Goal: Transaction & Acquisition: Purchase product/service

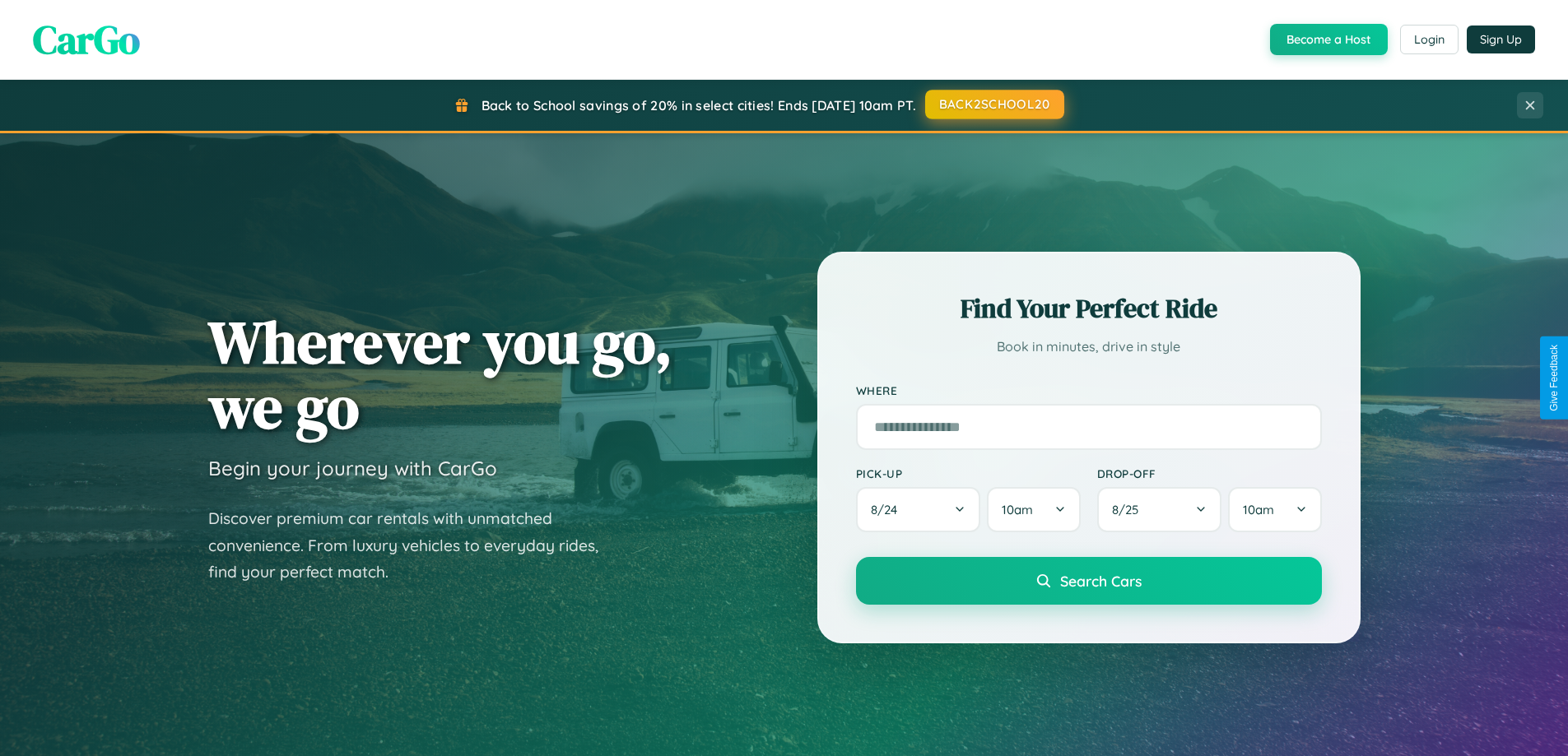
click at [994, 105] on button "BACK2SCHOOL20" at bounding box center [995, 104] width 139 height 30
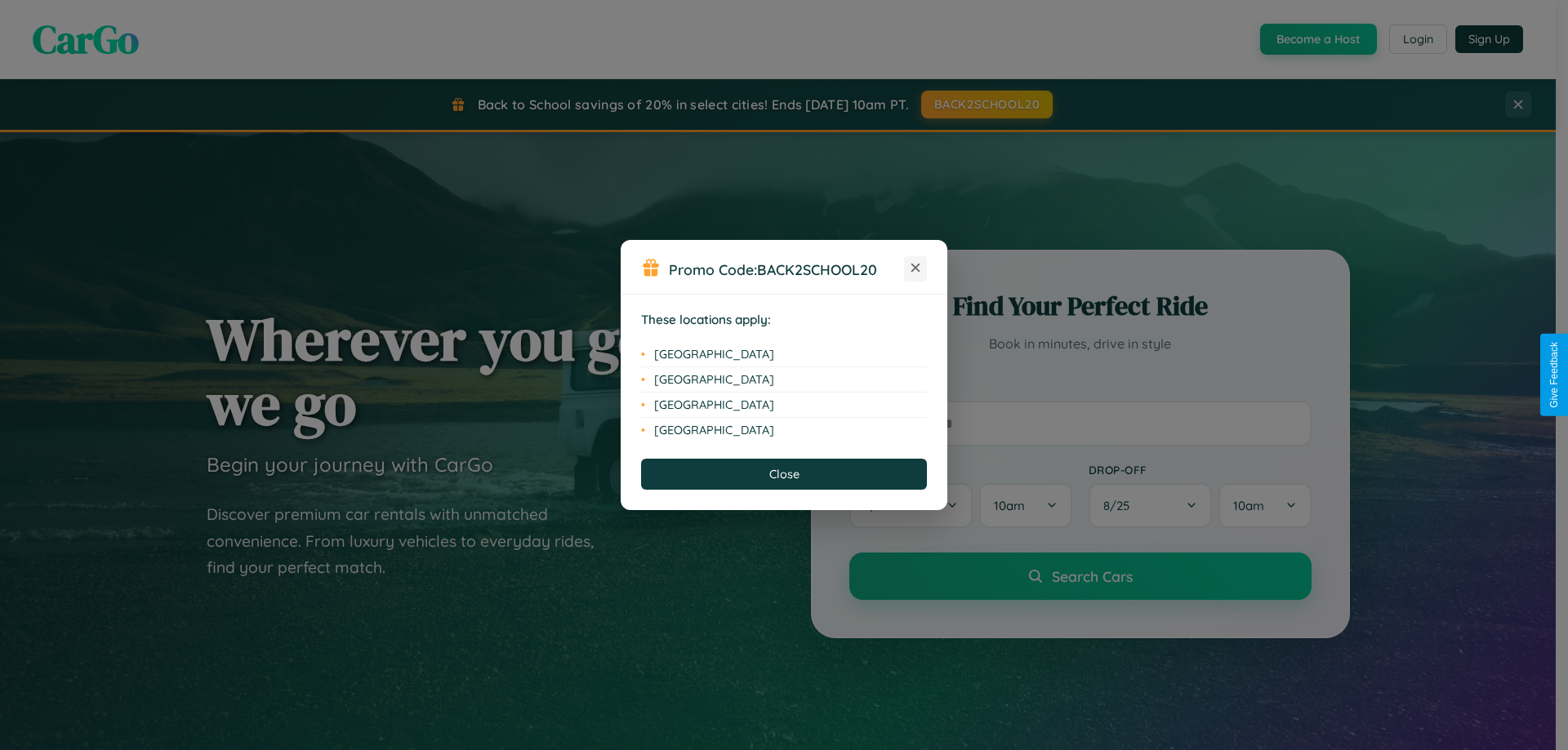
click at [915, 268] on icon at bounding box center [915, 268] width 9 height 9
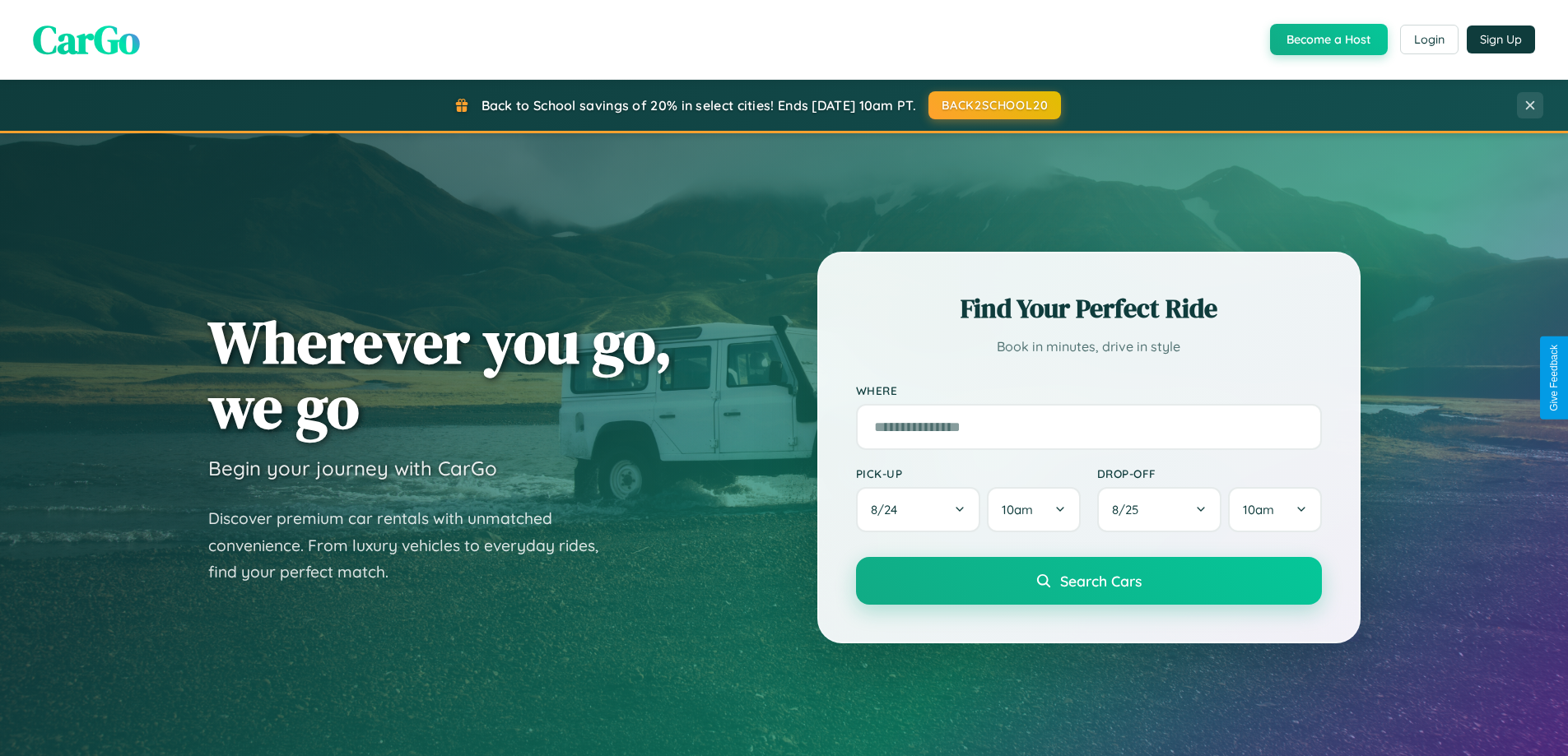
scroll to position [1133, 0]
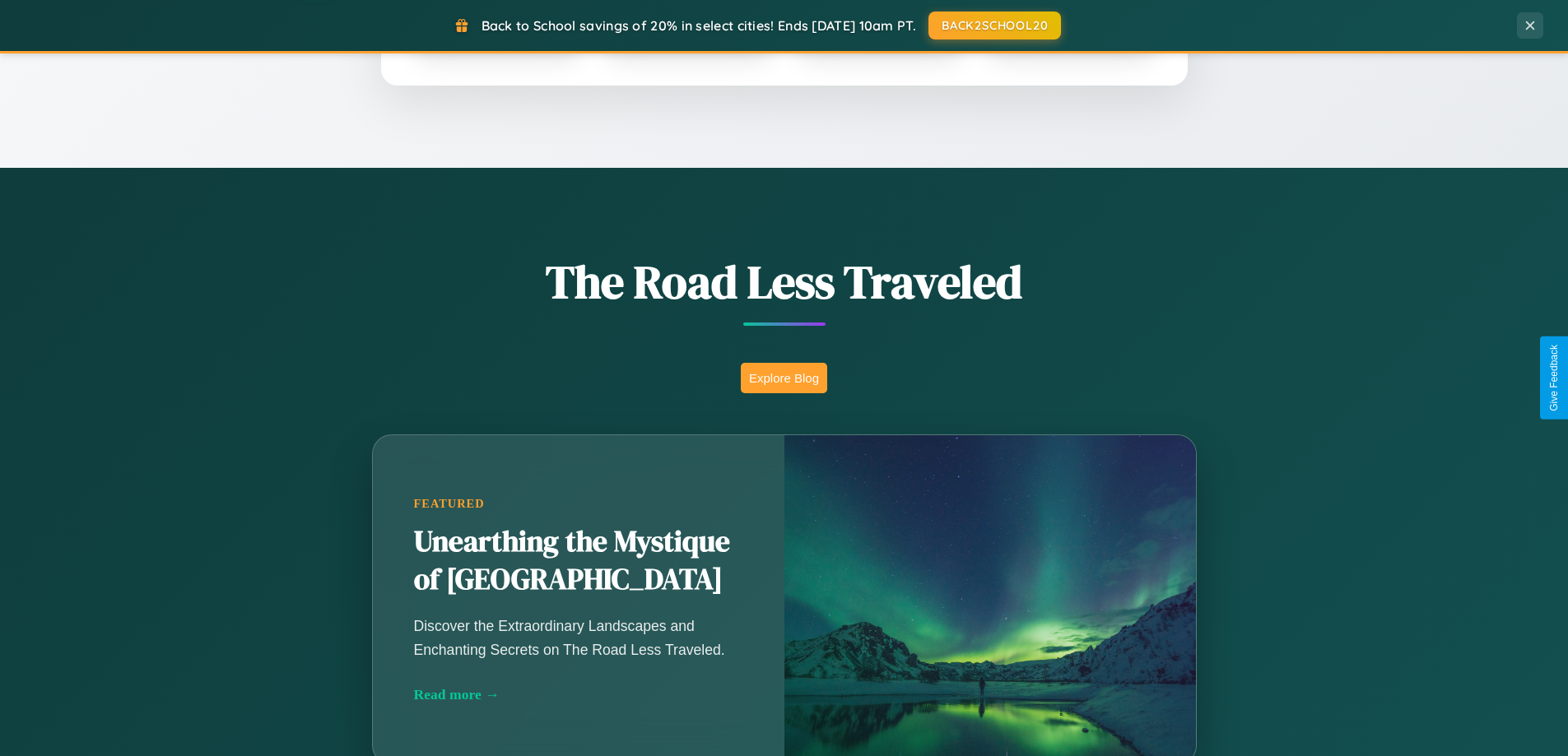
click at [784, 378] on button "Explore Blog" at bounding box center [784, 378] width 87 height 31
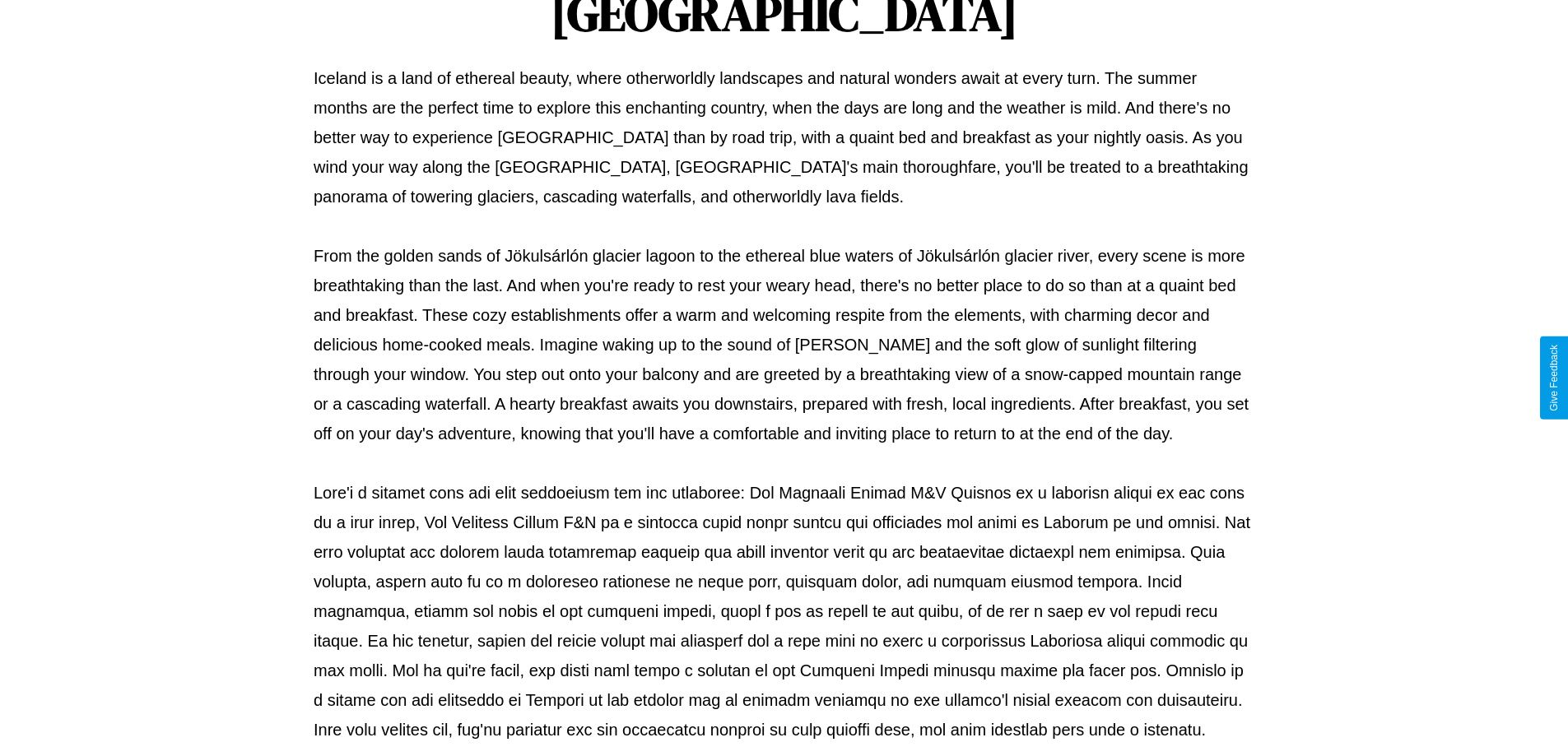
scroll to position [533, 0]
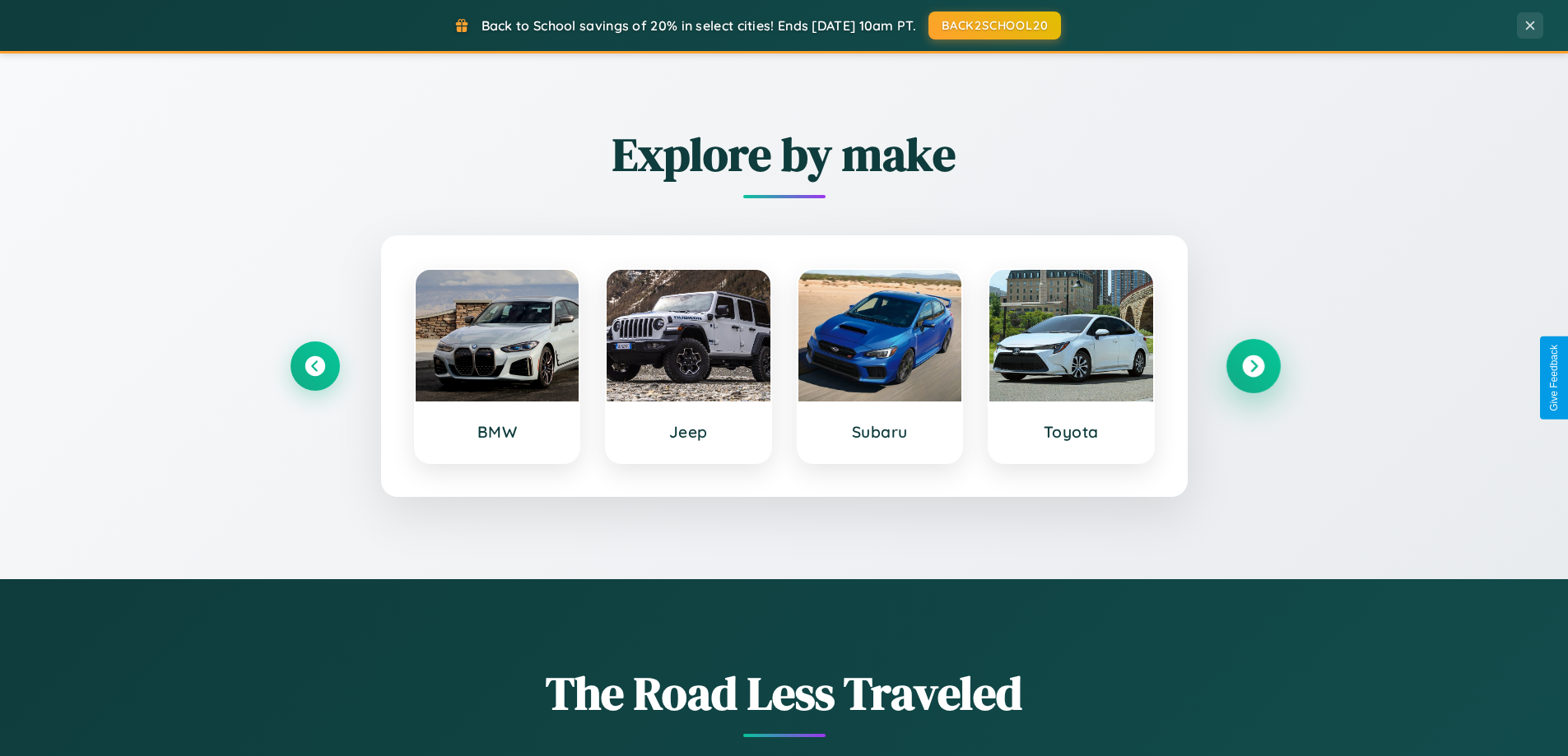
scroll to position [710, 0]
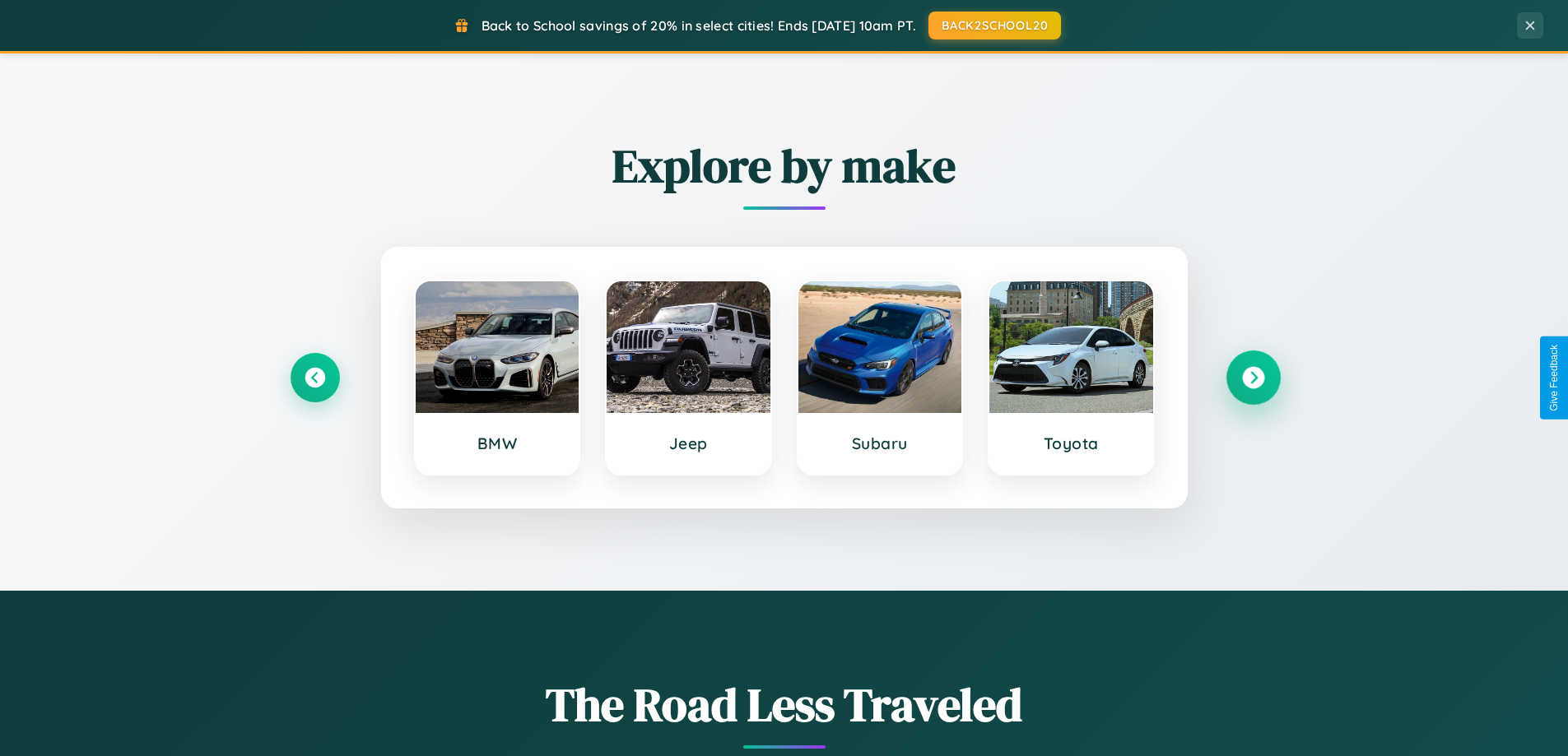
click at [1253, 378] on icon at bounding box center [1253, 378] width 22 height 22
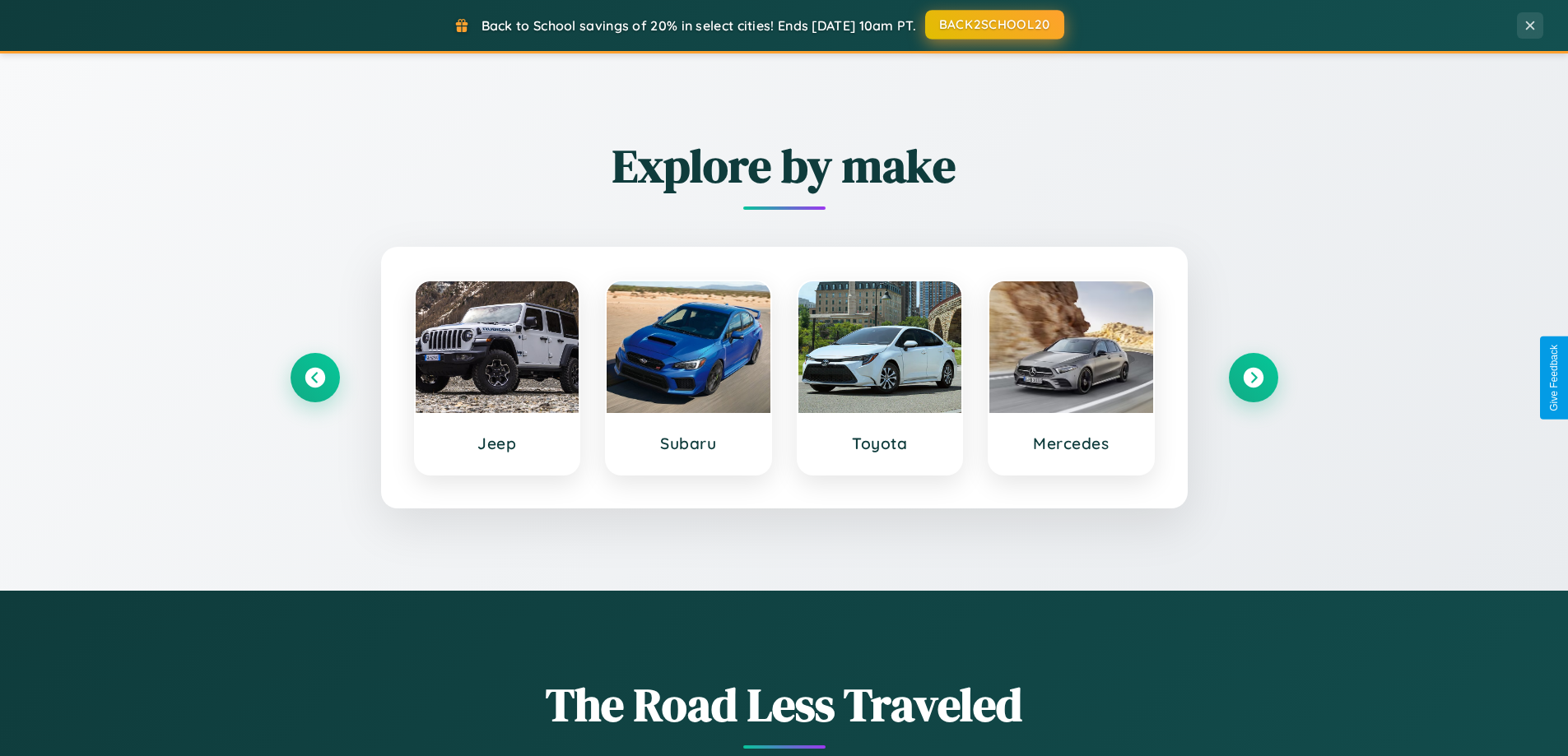
click at [994, 25] on button "BACK2SCHOOL20" at bounding box center [995, 24] width 139 height 30
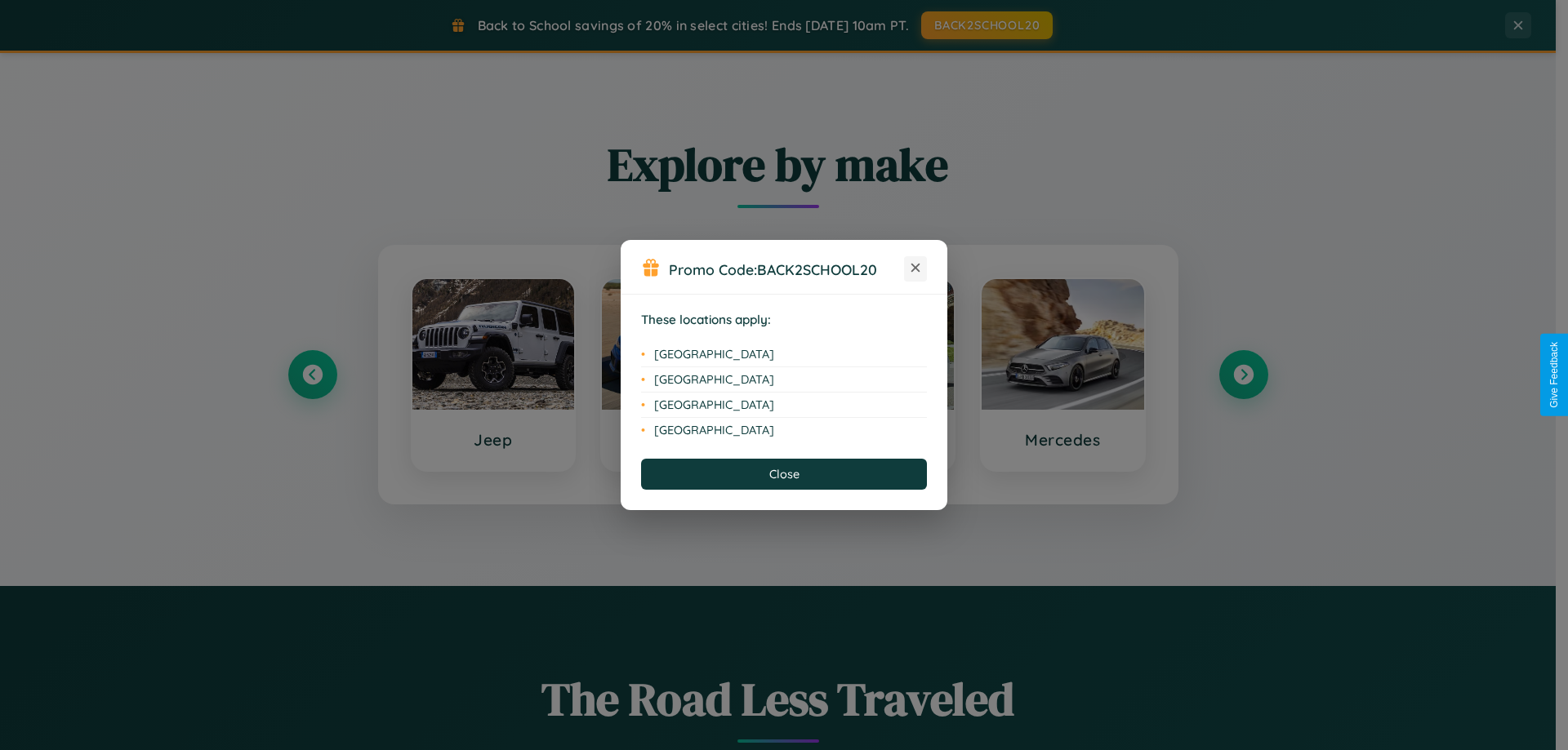
click at [915, 268] on icon at bounding box center [915, 268] width 9 height 9
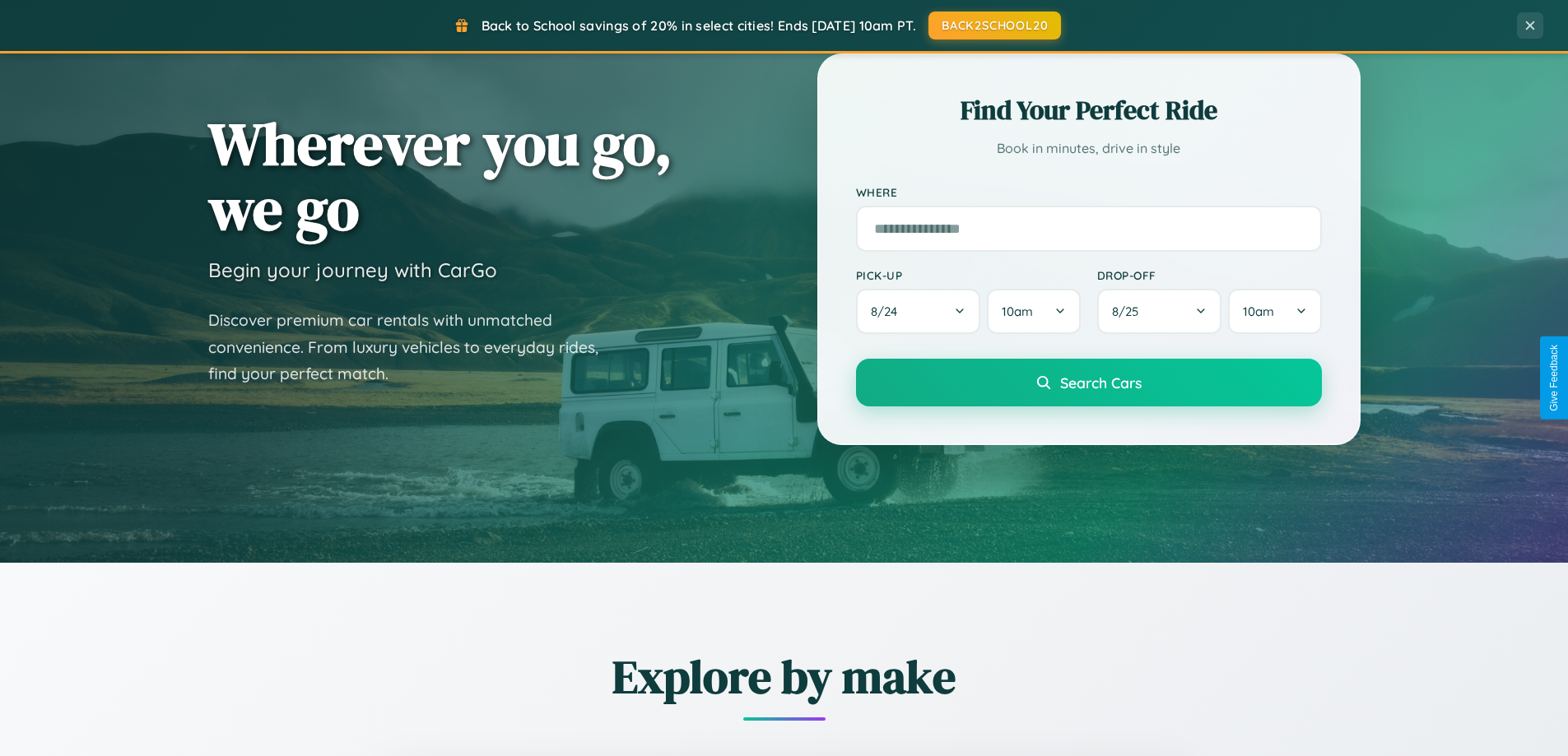
scroll to position [48, 0]
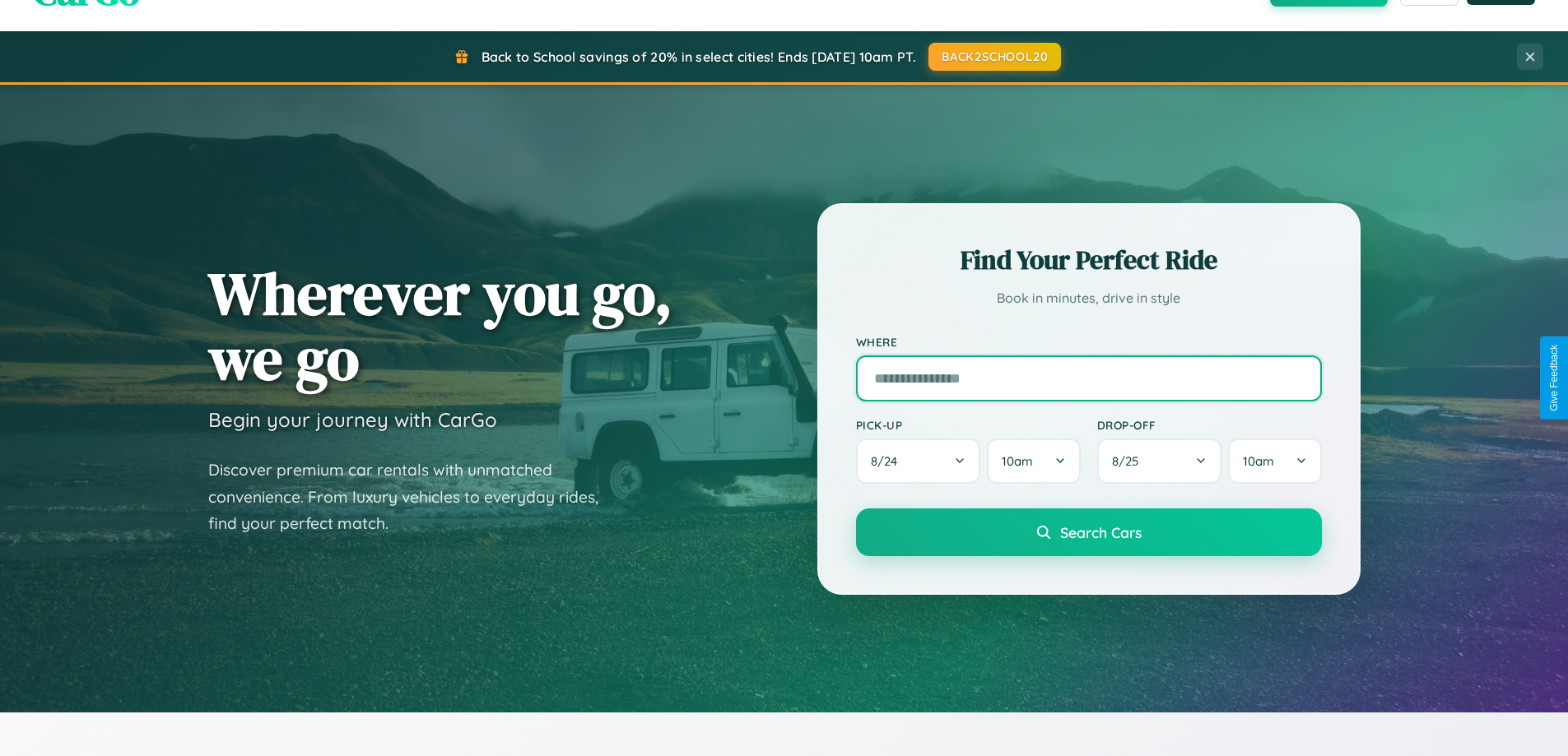
click at [1088, 378] on input "text" at bounding box center [1089, 378] width 466 height 46
type input "**********"
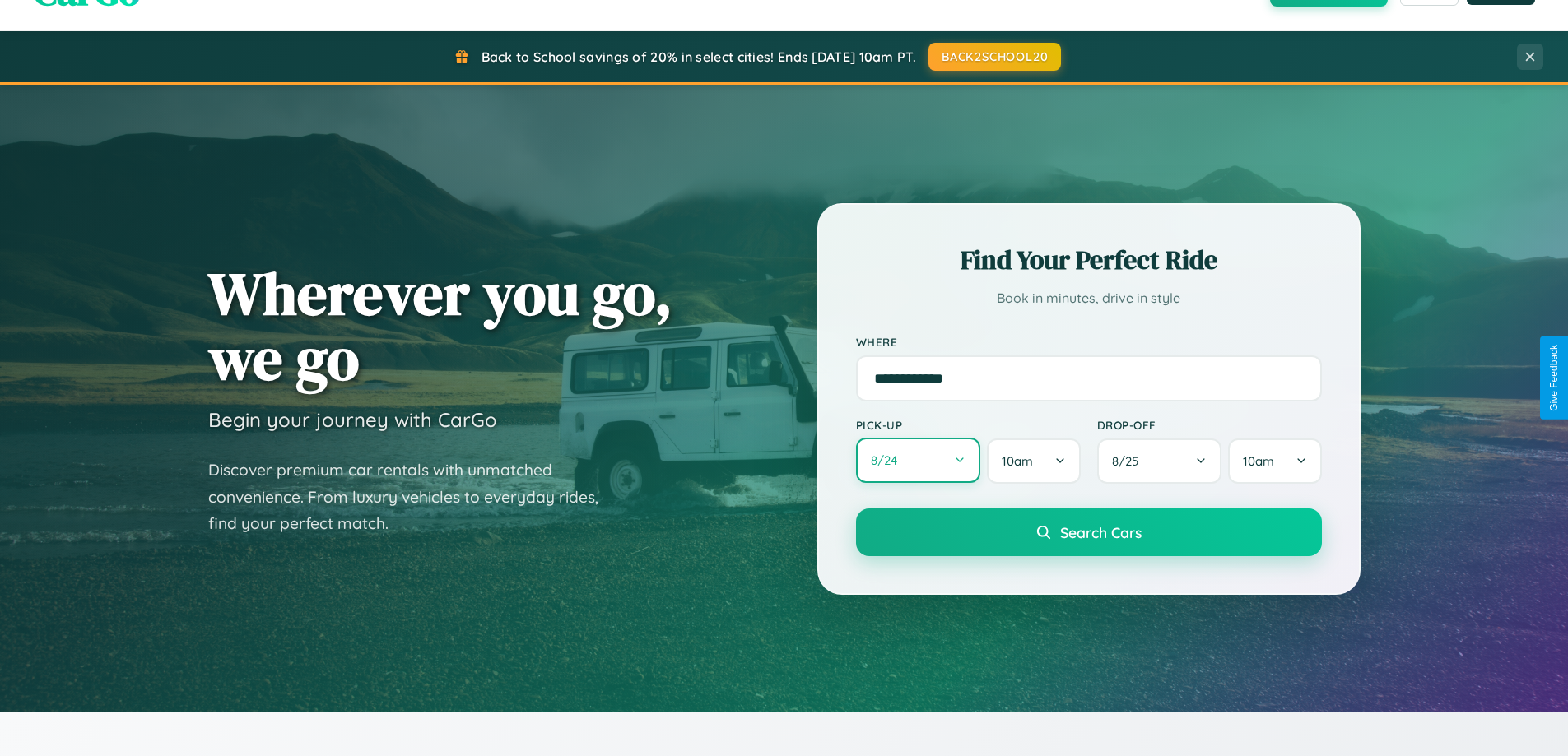
click at [918, 461] on button "8 / 24" at bounding box center [919, 460] width 125 height 45
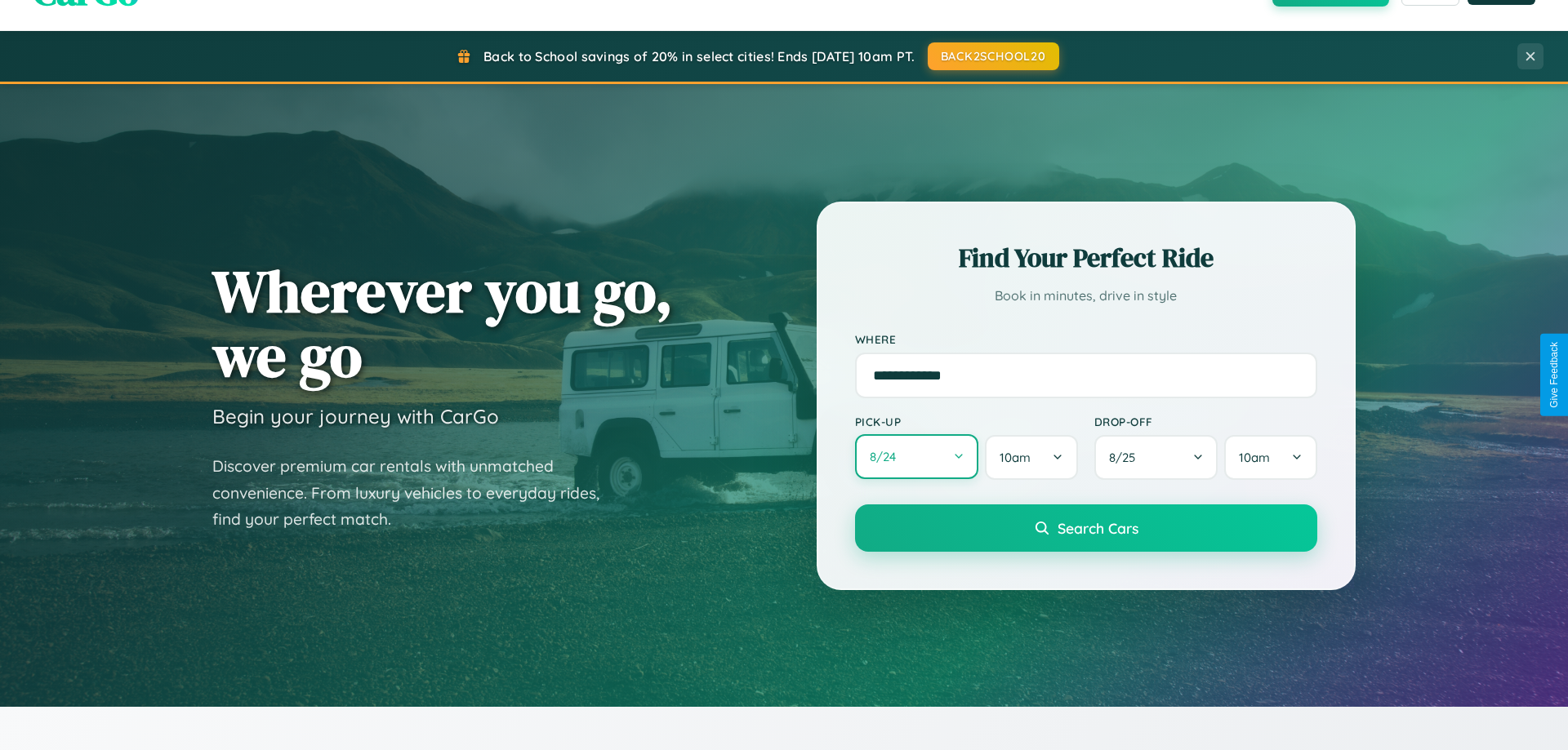
select select "*"
select select "****"
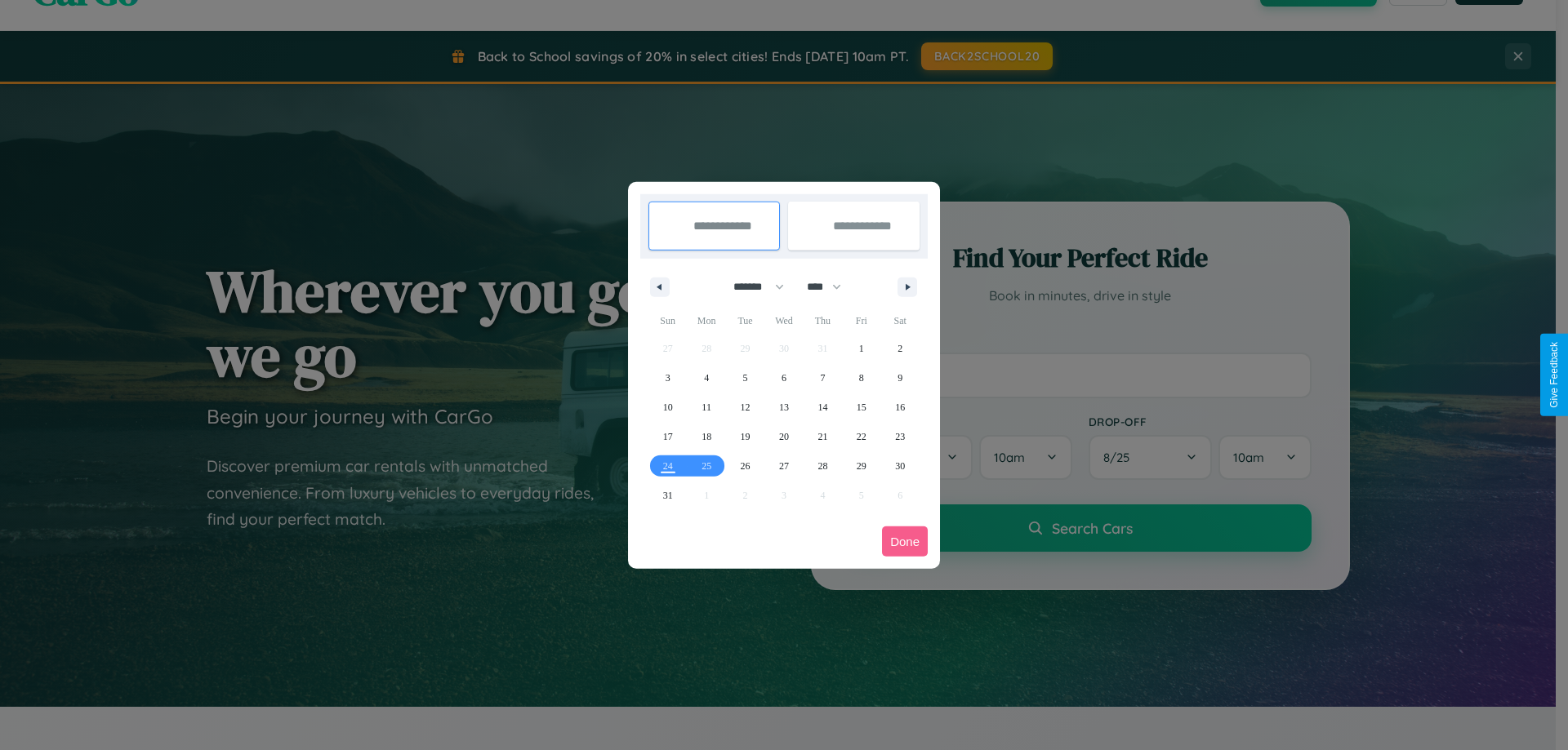
click at [751, 287] on select "******* ******** ***** ***** *** **** **** ****** ********* ******* ******** **…" at bounding box center [756, 287] width 70 height 27
select select "**"
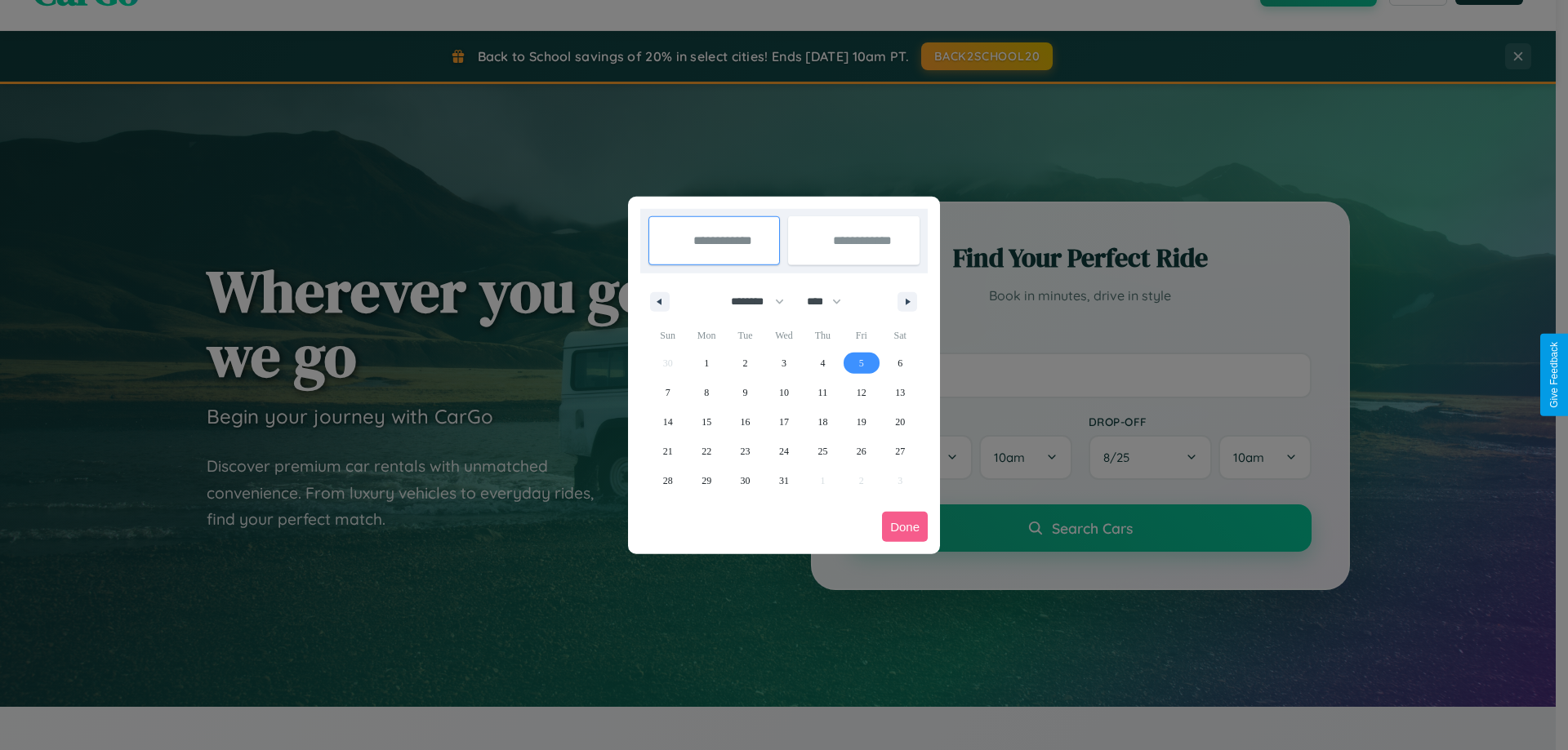
click at [861, 362] on span "5" at bounding box center [861, 363] width 5 height 30
type input "**********"
click at [706, 421] on span "15" at bounding box center [706, 422] width 10 height 30
type input "**********"
click at [905, 526] on button "Done" at bounding box center [905, 527] width 46 height 31
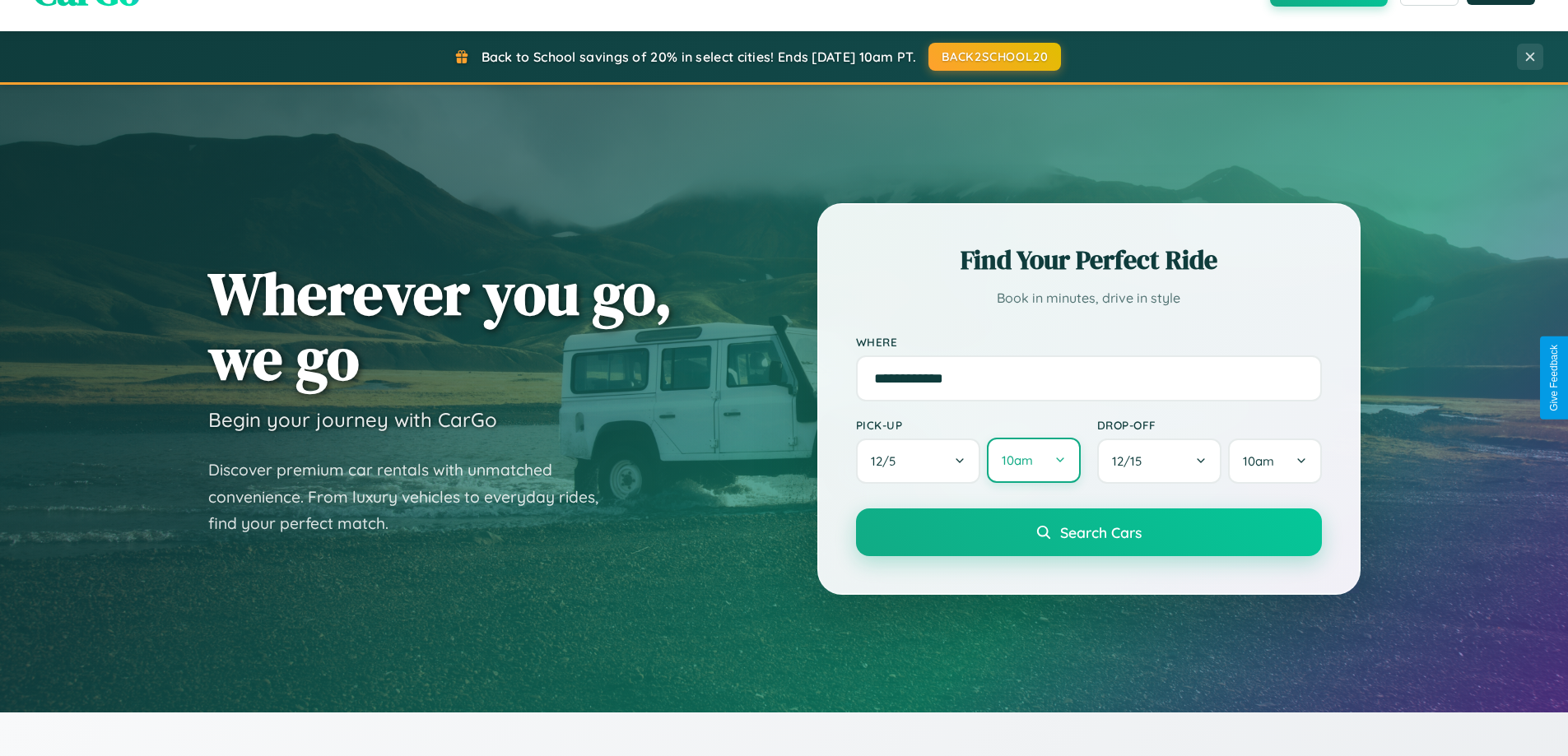
click at [1033, 461] on button "10am" at bounding box center [1033, 460] width 93 height 45
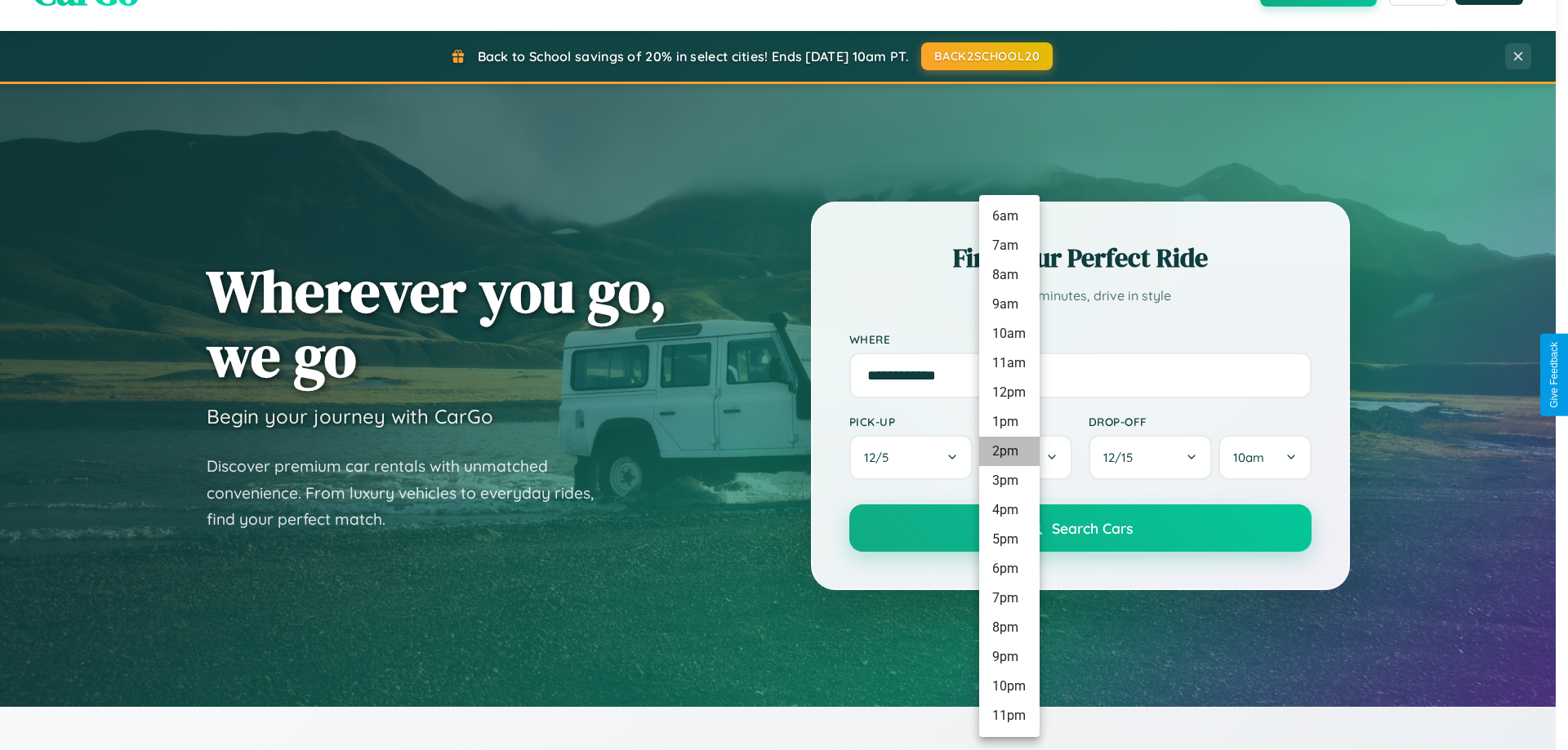
click at [1009, 452] on li "2pm" at bounding box center [1009, 451] width 60 height 30
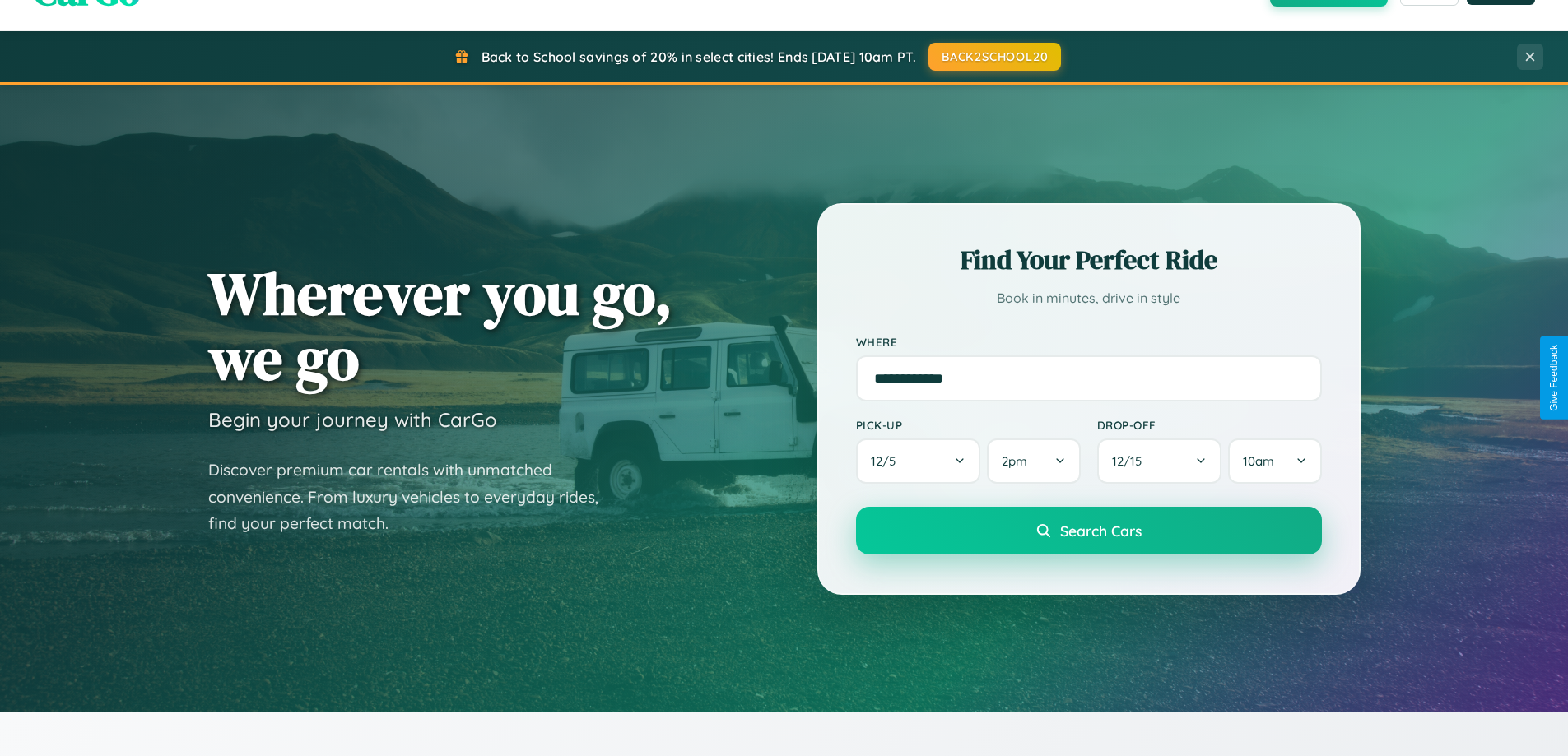
click at [1088, 533] on span "Search Cars" at bounding box center [1101, 531] width 82 height 18
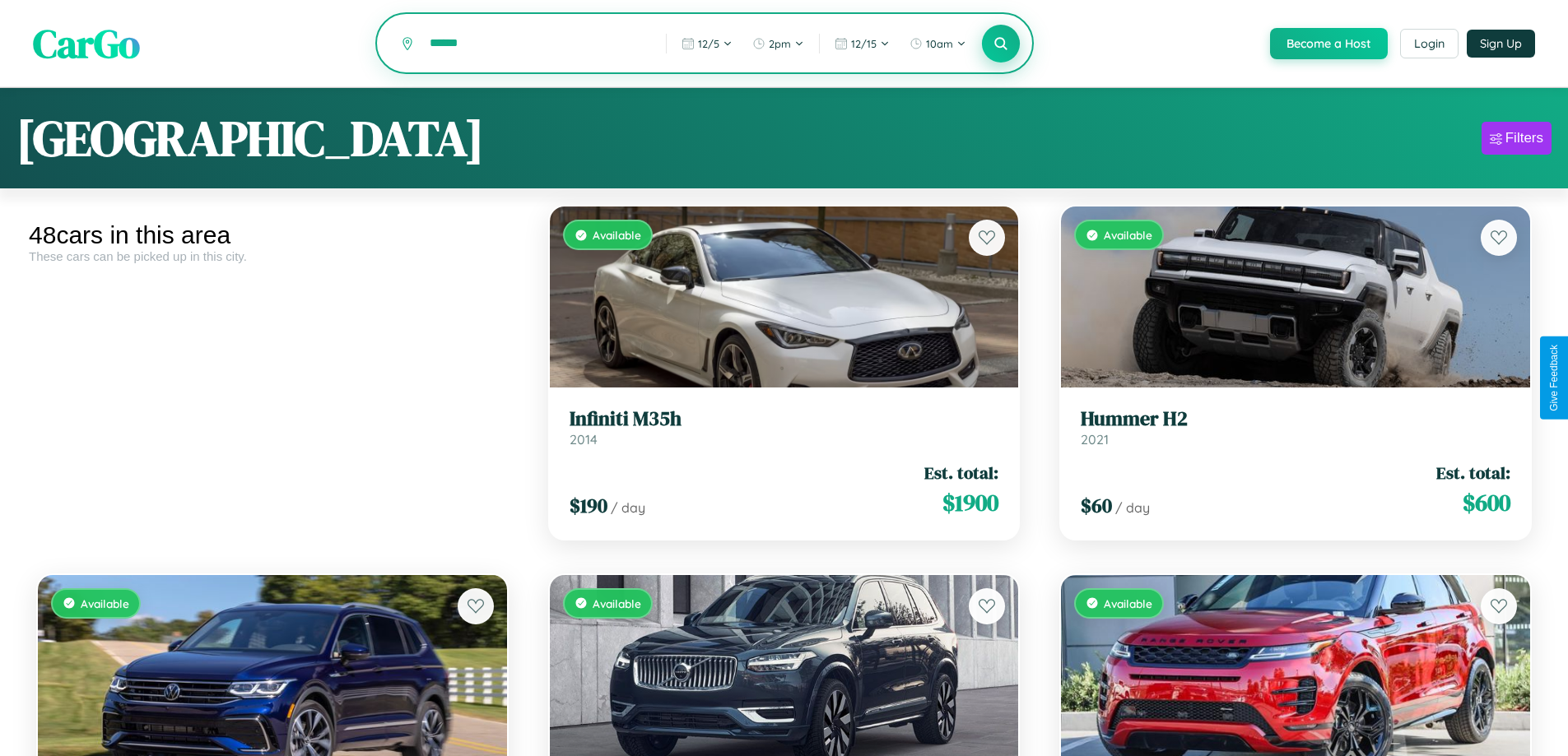
type input "******"
click at [1000, 44] on icon at bounding box center [1002, 43] width 15 height 15
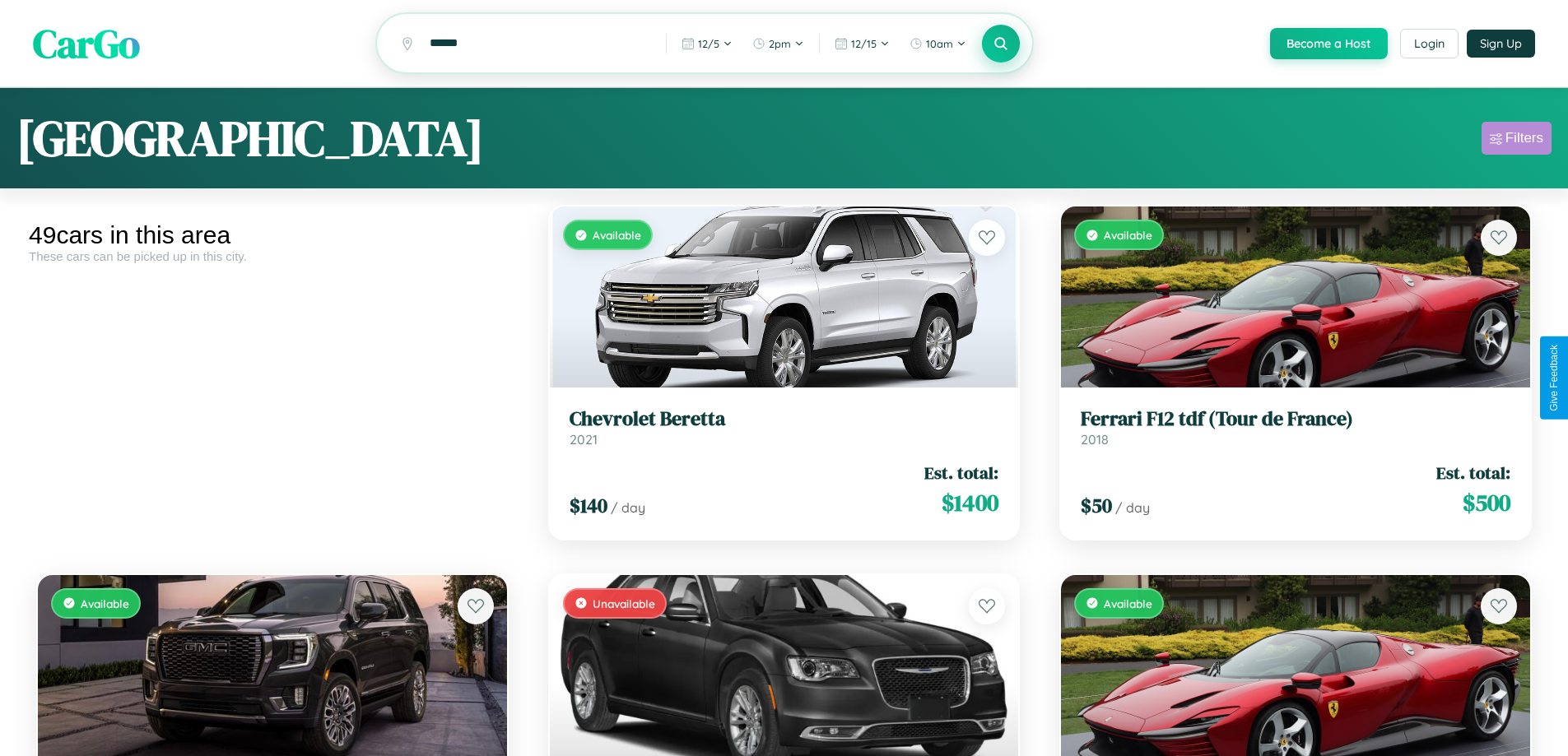
click at [1516, 141] on div "Filters" at bounding box center [1524, 138] width 38 height 16
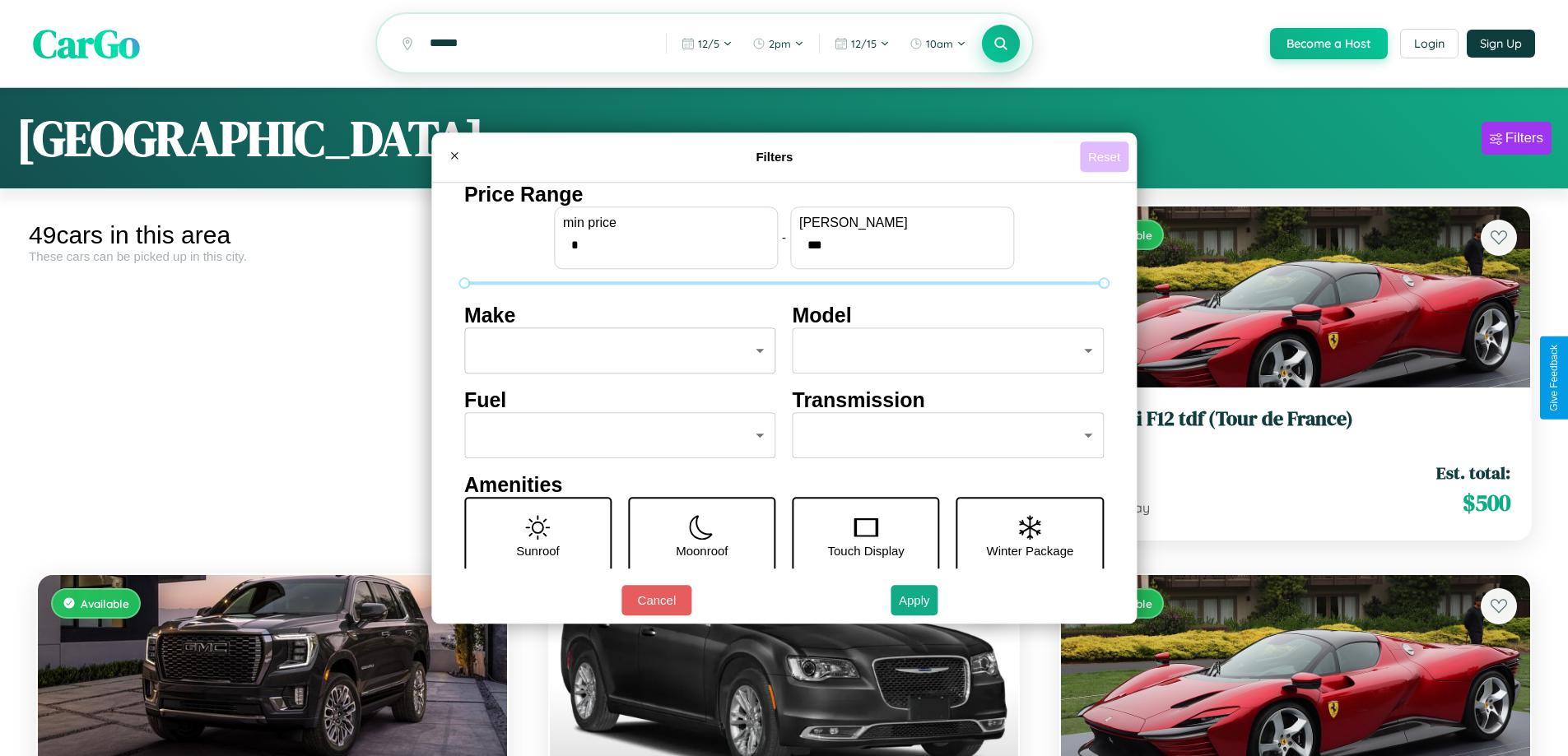
click at [1107, 156] on button "Reset" at bounding box center [1104, 157] width 48 height 31
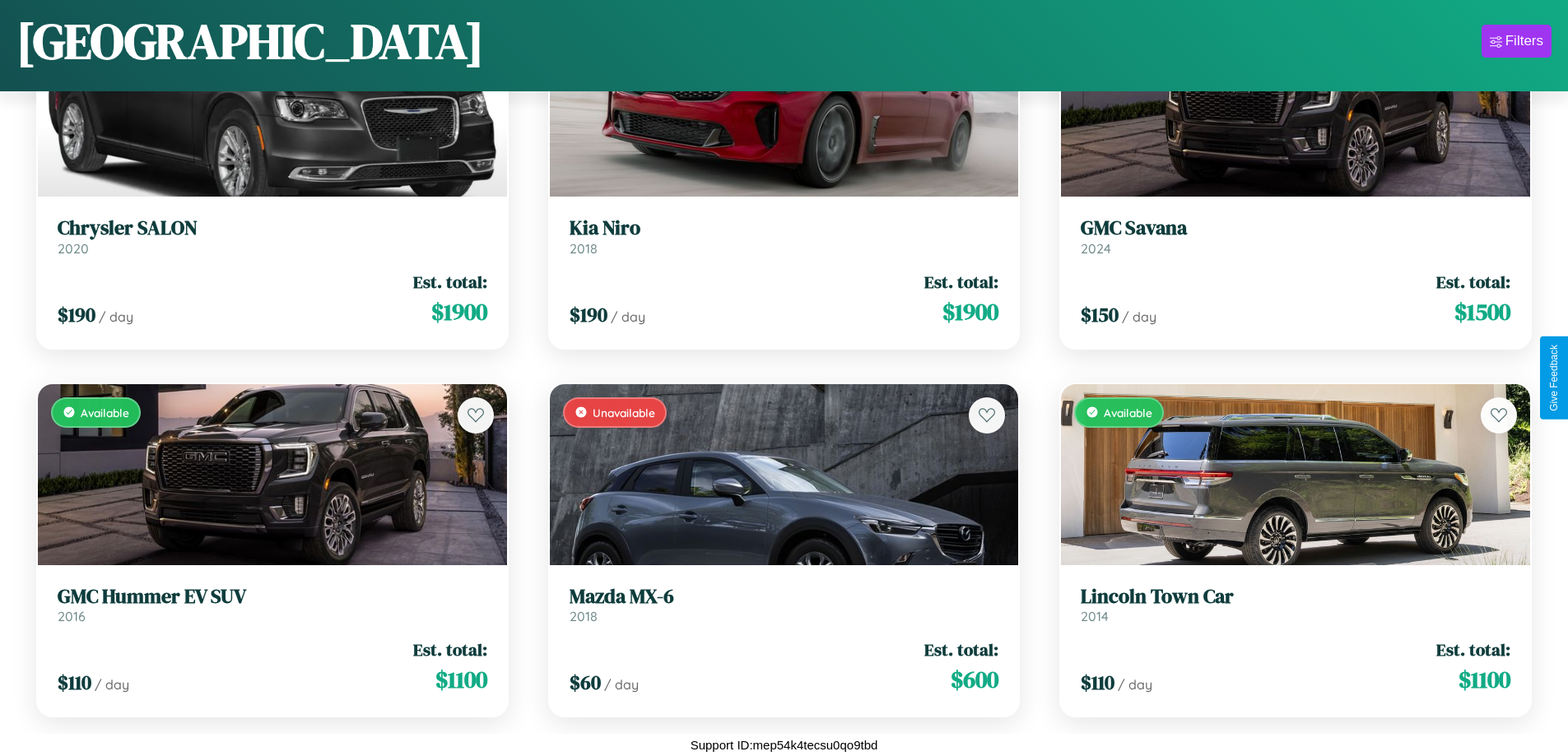
scroll to position [2443, 0]
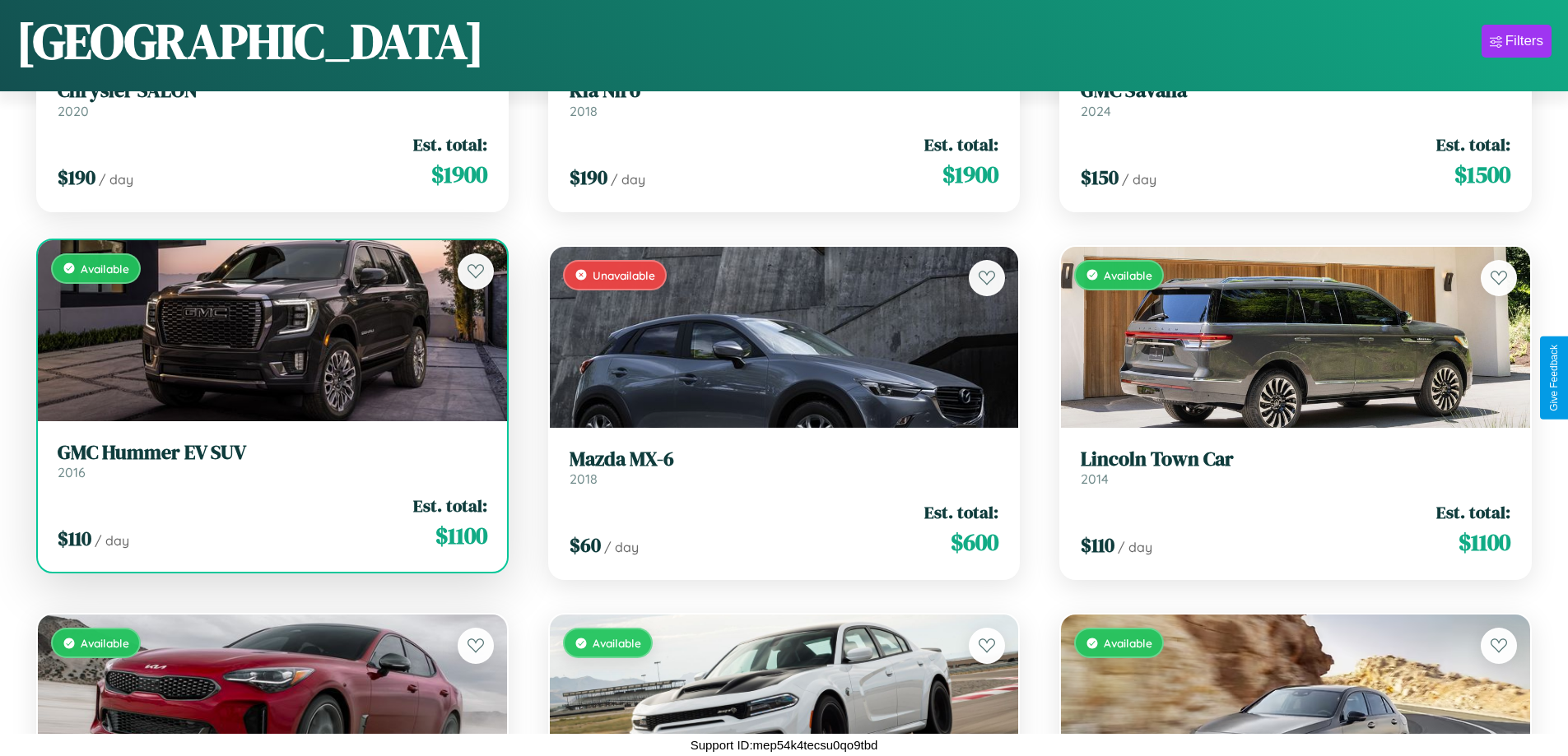
click at [270, 464] on link "GMC Hummer EV SUV 2016" at bounding box center [273, 461] width 430 height 40
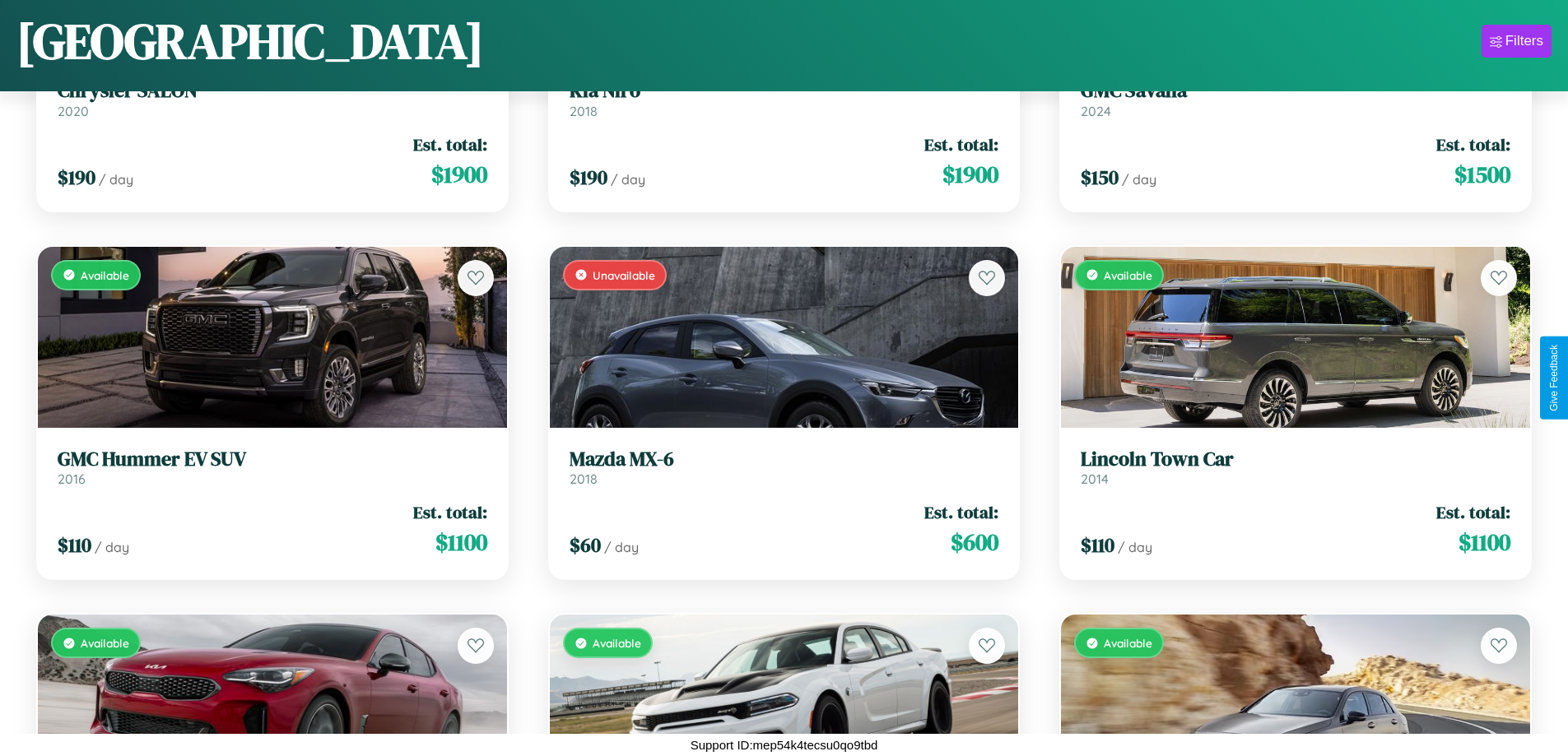
scroll to position [5022, 0]
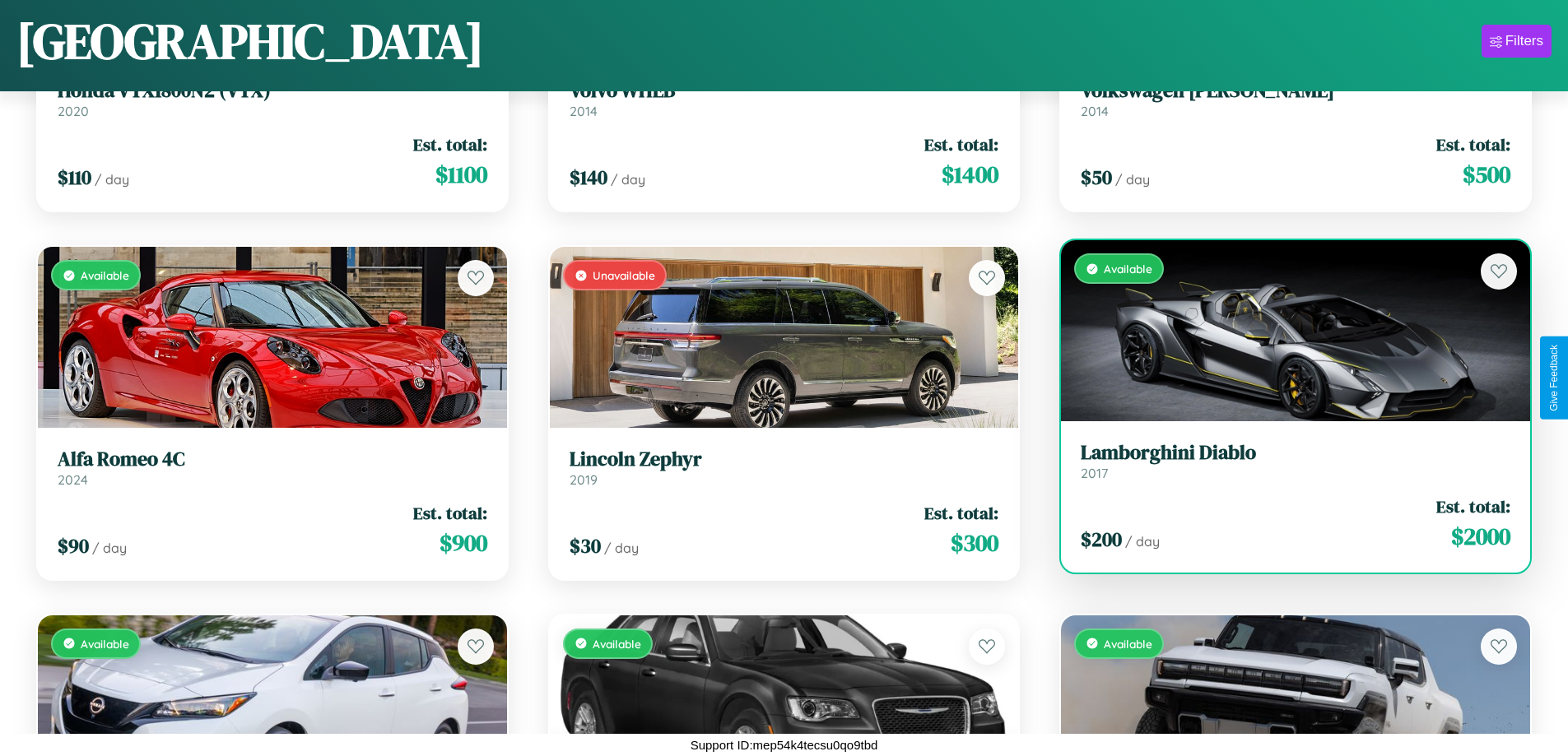
click at [1285, 467] on link "Lamborghini Diablo 2017" at bounding box center [1295, 461] width 430 height 40
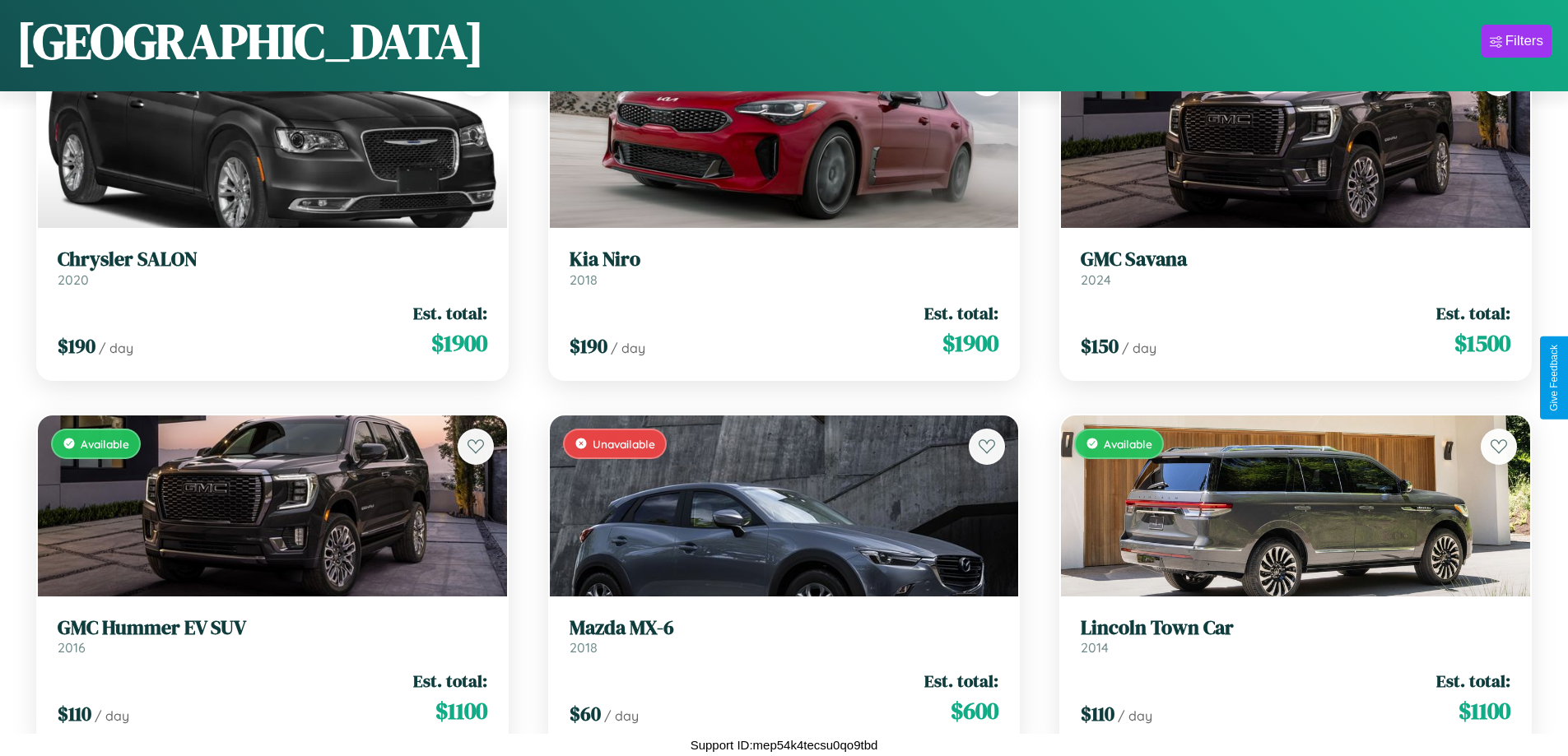
scroll to position [600, 0]
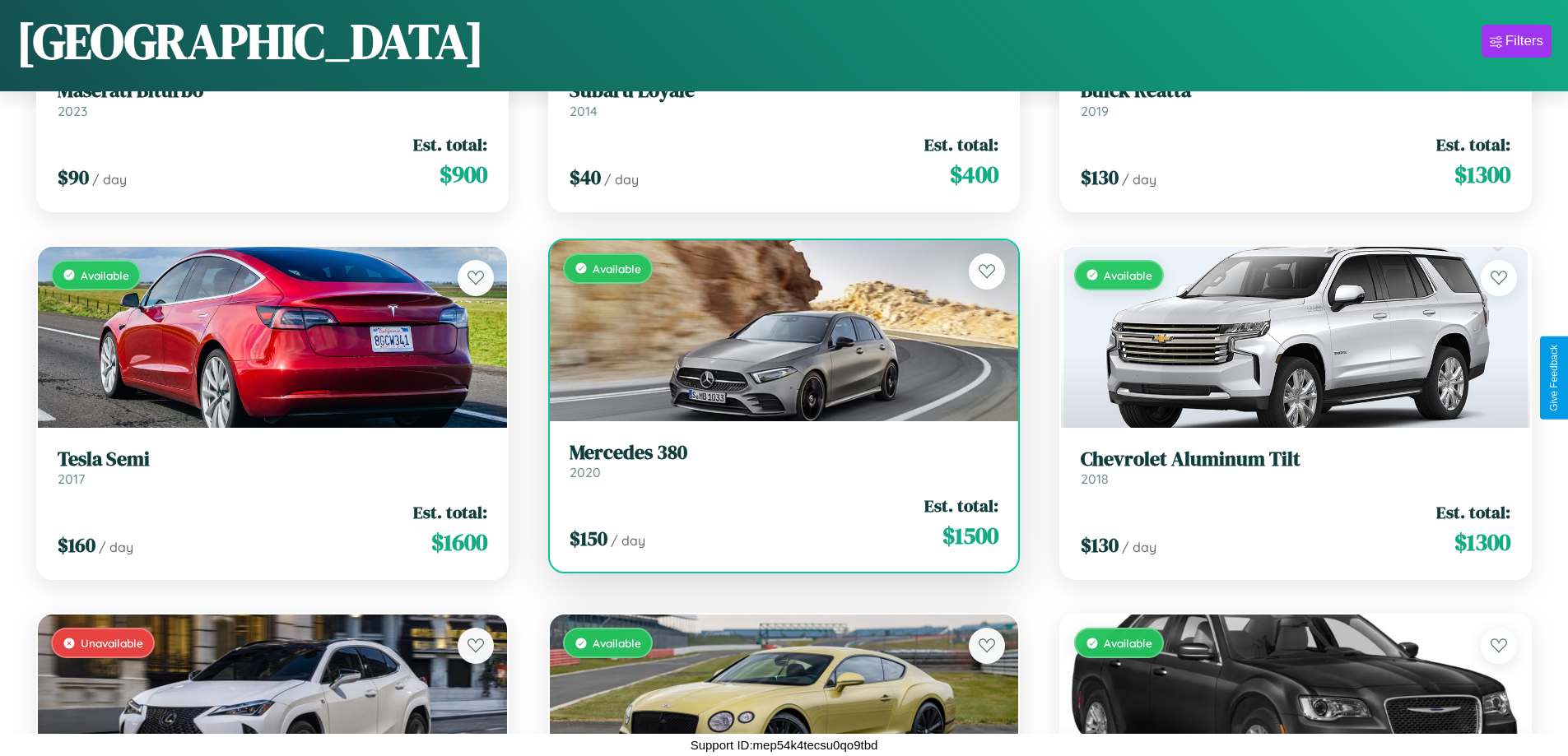
click at [777, 460] on h3 "Mercedes 380" at bounding box center [784, 453] width 430 height 24
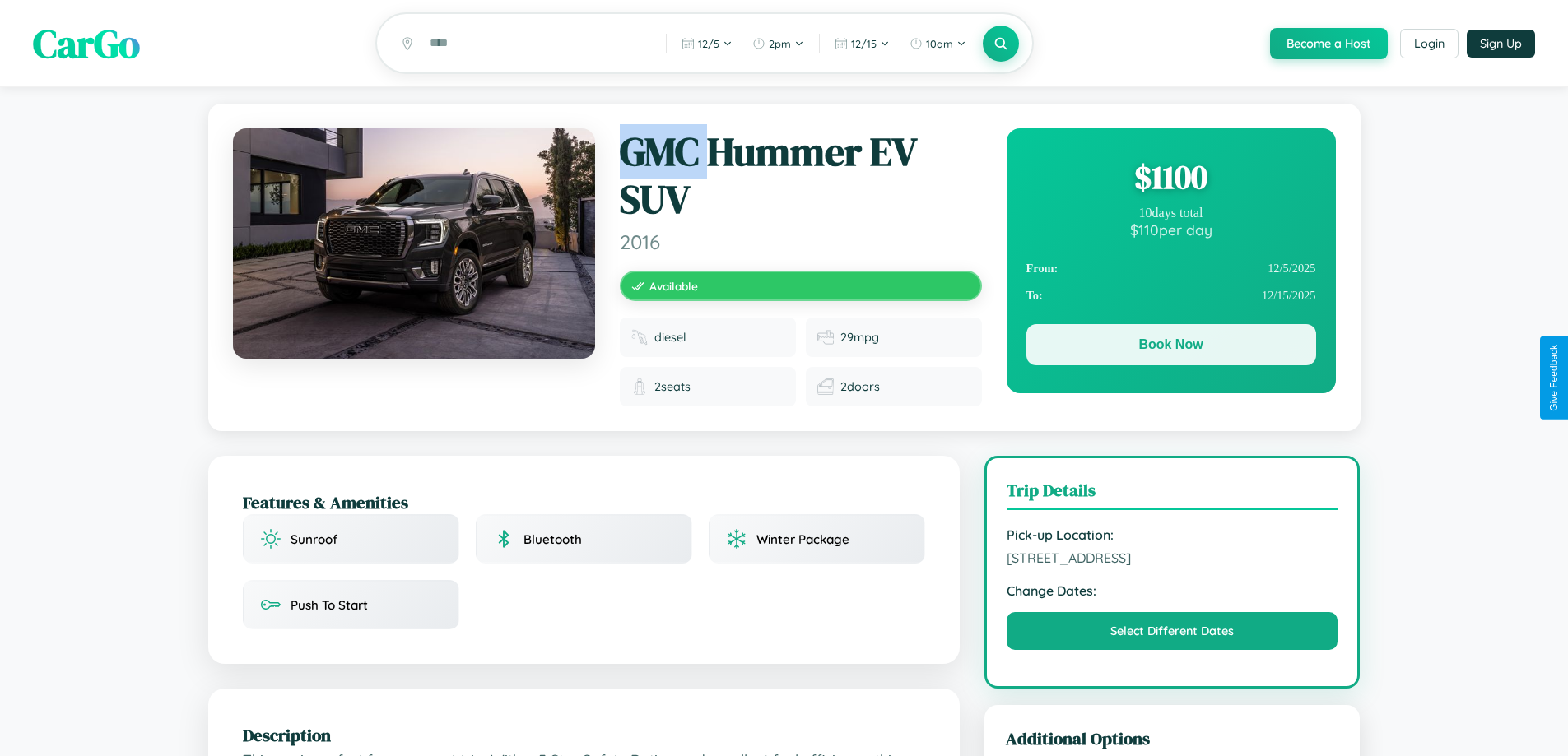
click at [1170, 348] on button "Book Now" at bounding box center [1171, 345] width 290 height 41
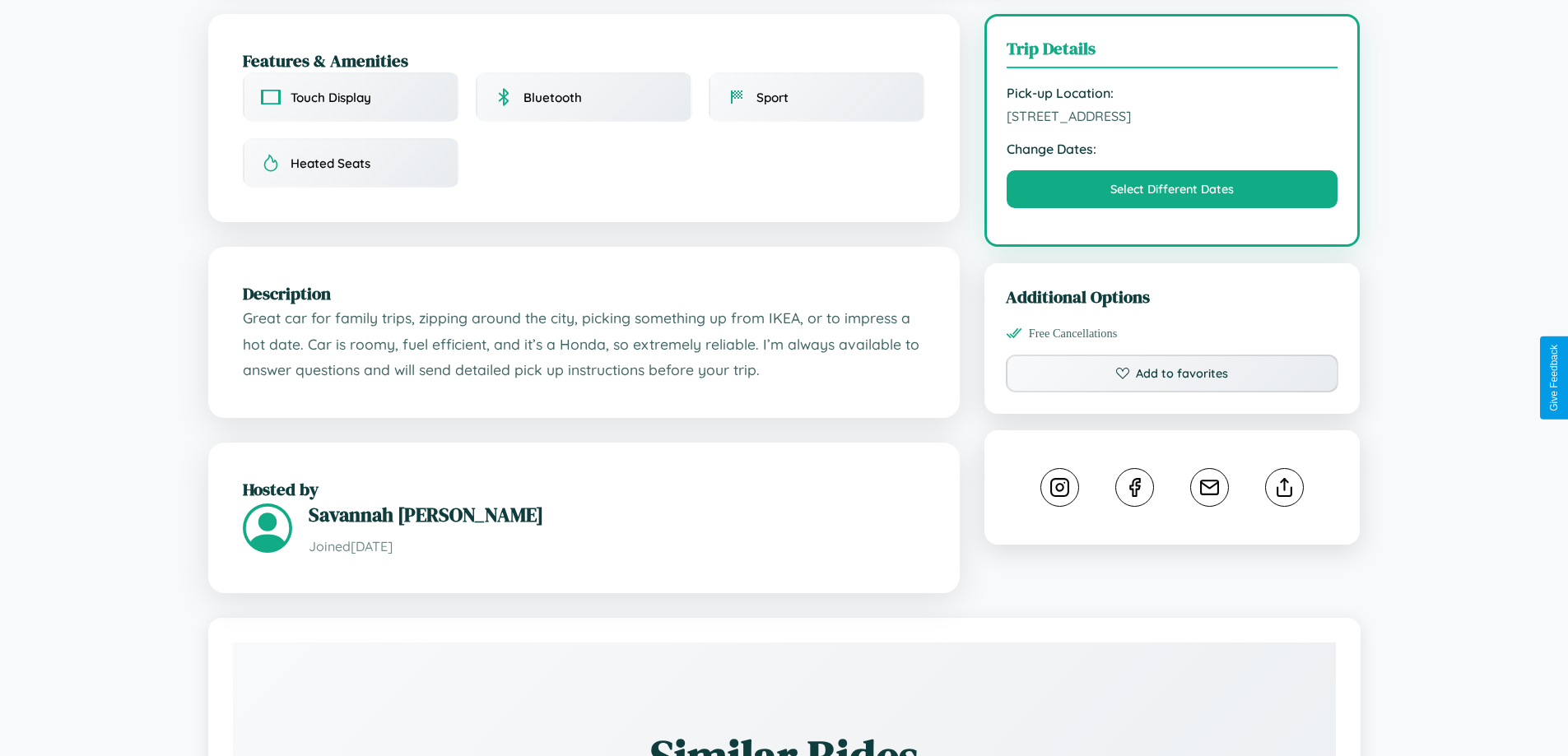
scroll to position [984, 0]
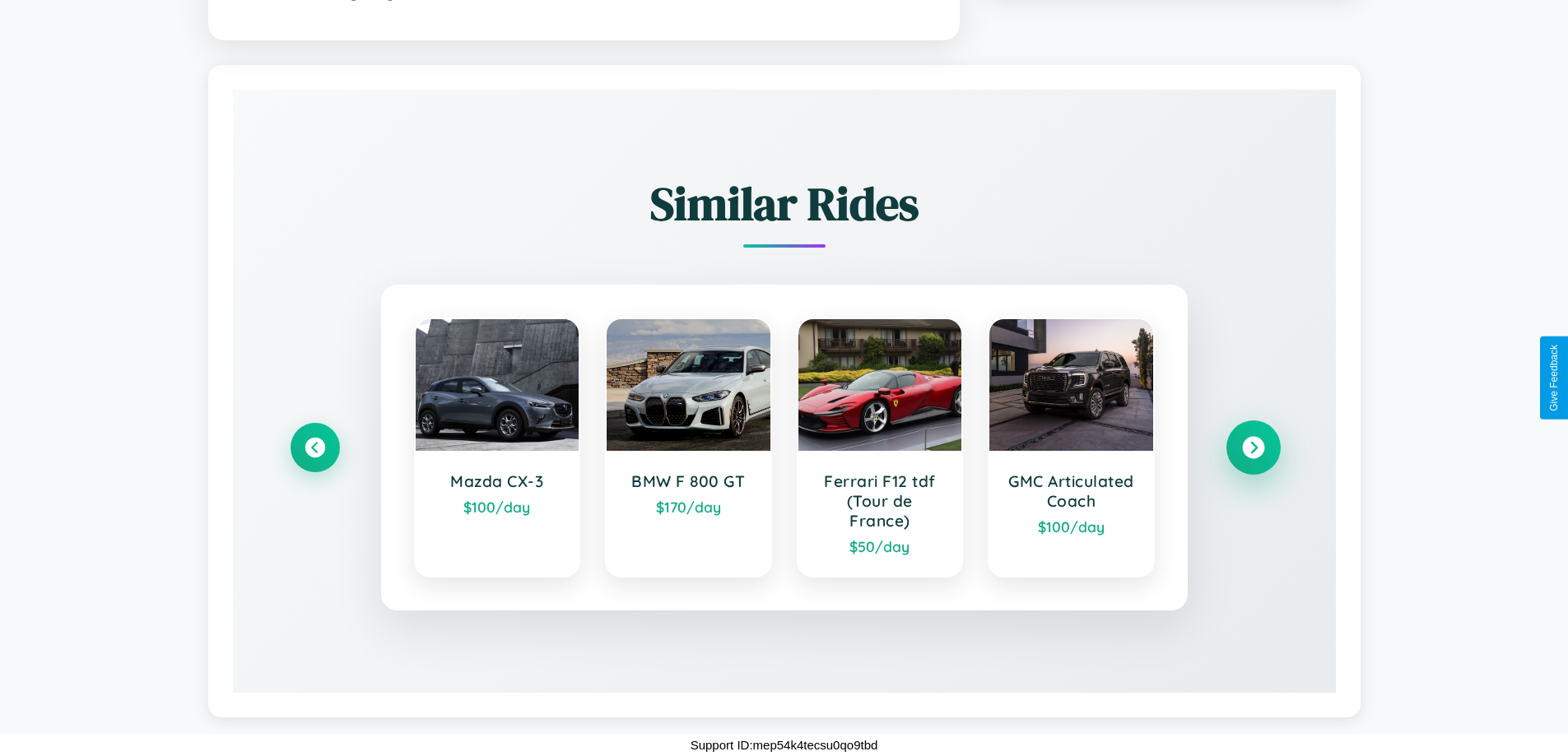
click at [1253, 447] on icon at bounding box center [1253, 447] width 22 height 22
